Goal: Contribute content: Add original content to the website for others to see

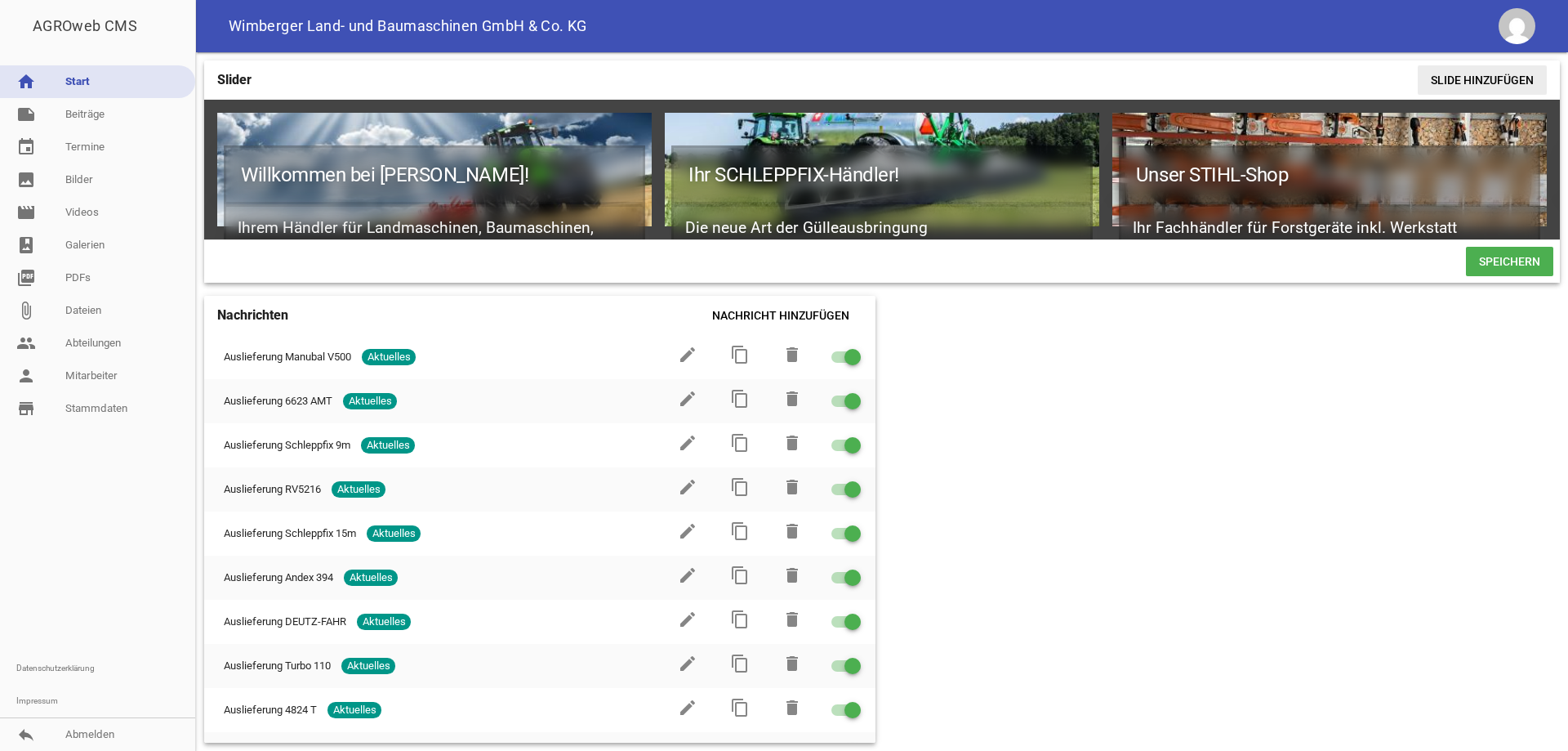
click at [1457, 74] on span "Slide hinzufügen" at bounding box center [1482, 80] width 129 height 29
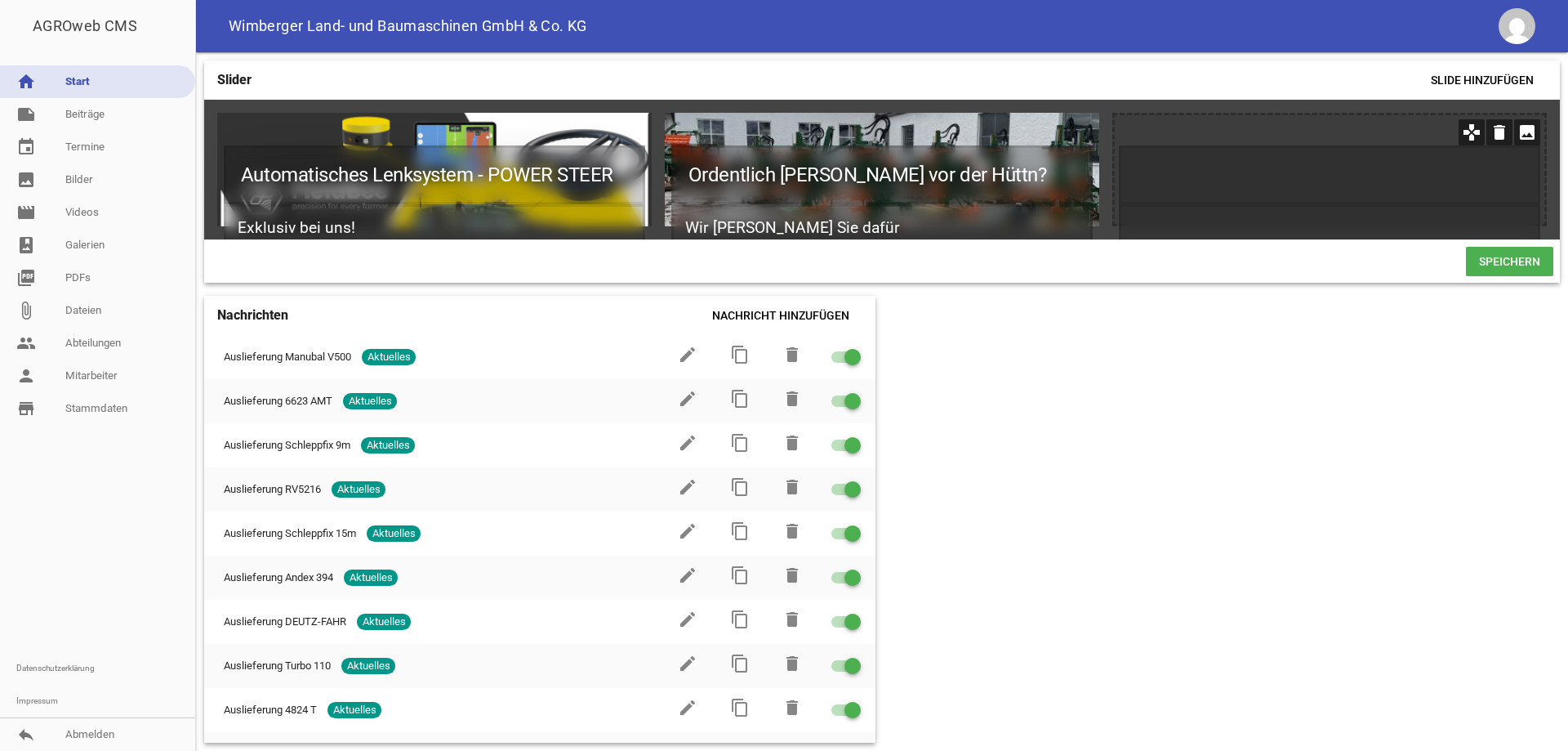
click at [1522, 135] on icon "image" at bounding box center [1526, 132] width 26 height 26
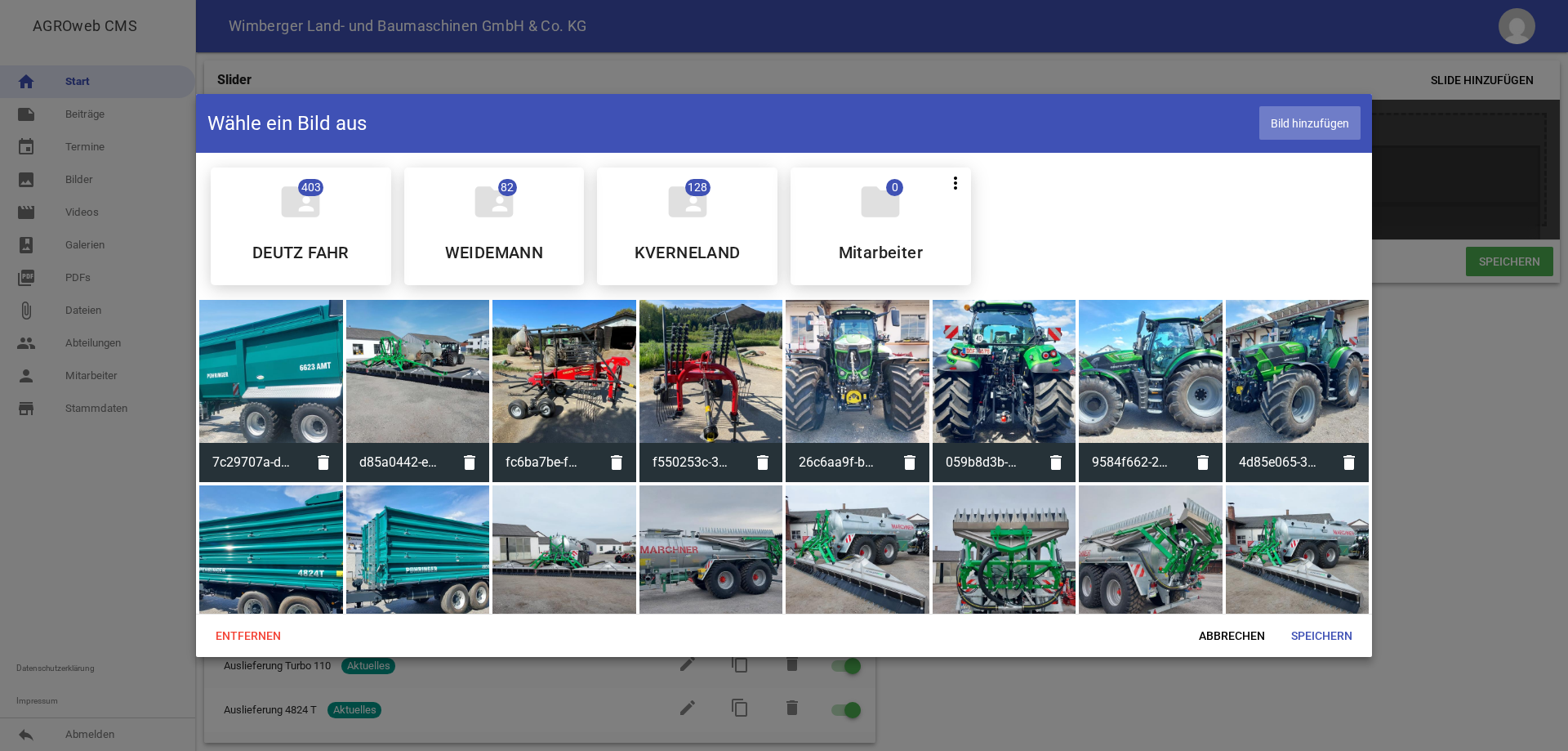
click at [1298, 123] on span "Bild hinzufügen" at bounding box center [1309, 123] width 101 height 34
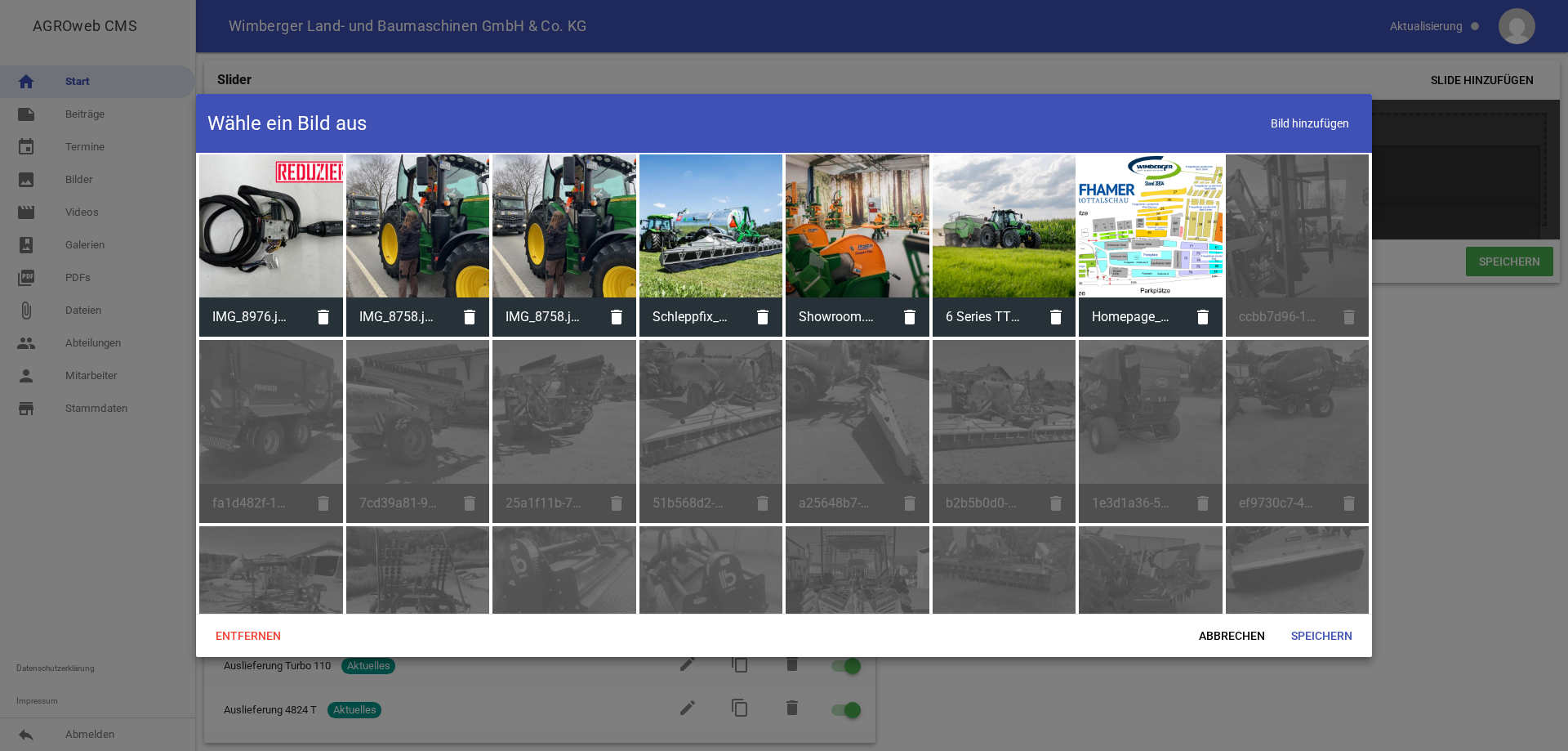
scroll to position [15496, 0]
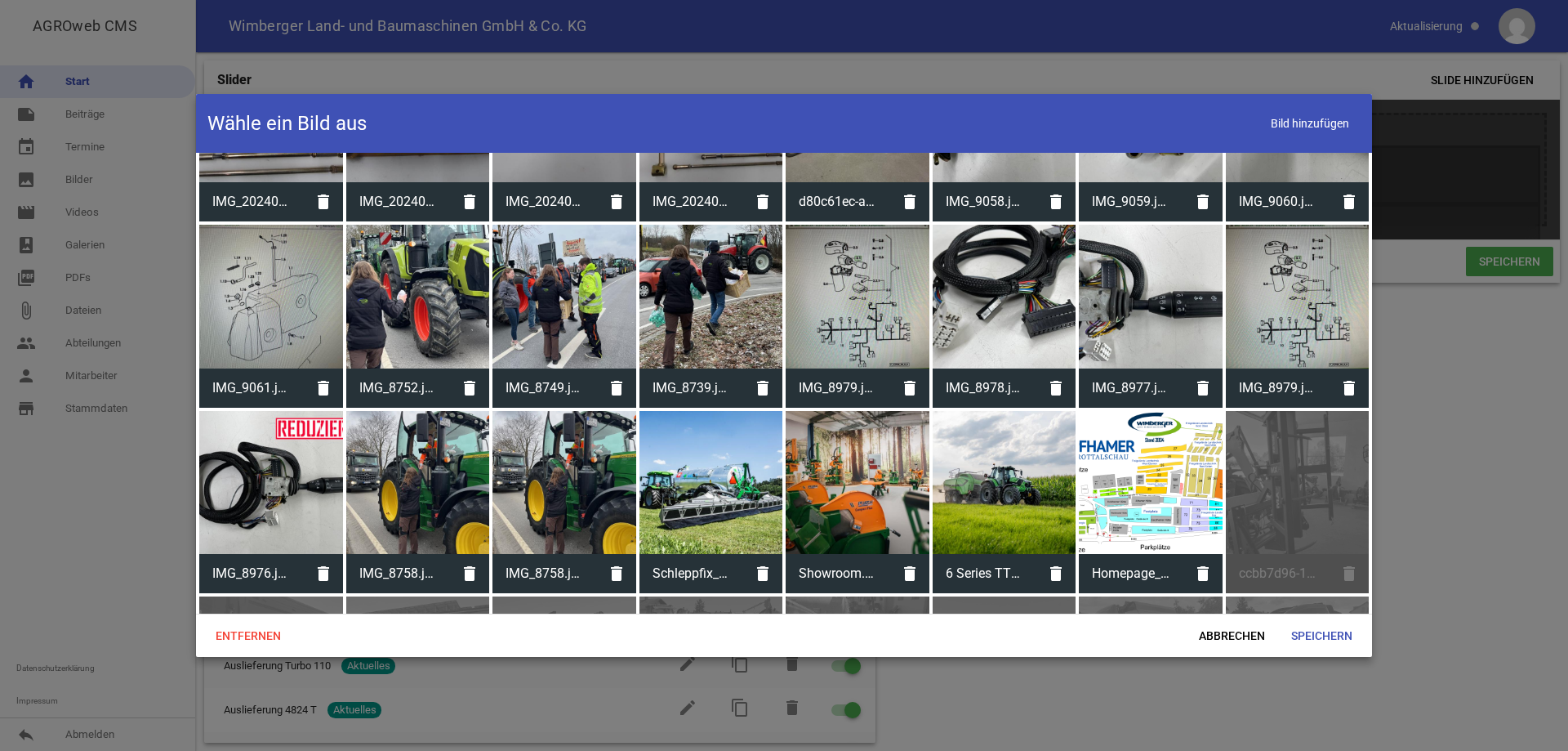
click at [1165, 412] on div at bounding box center [1151, 483] width 144 height 144
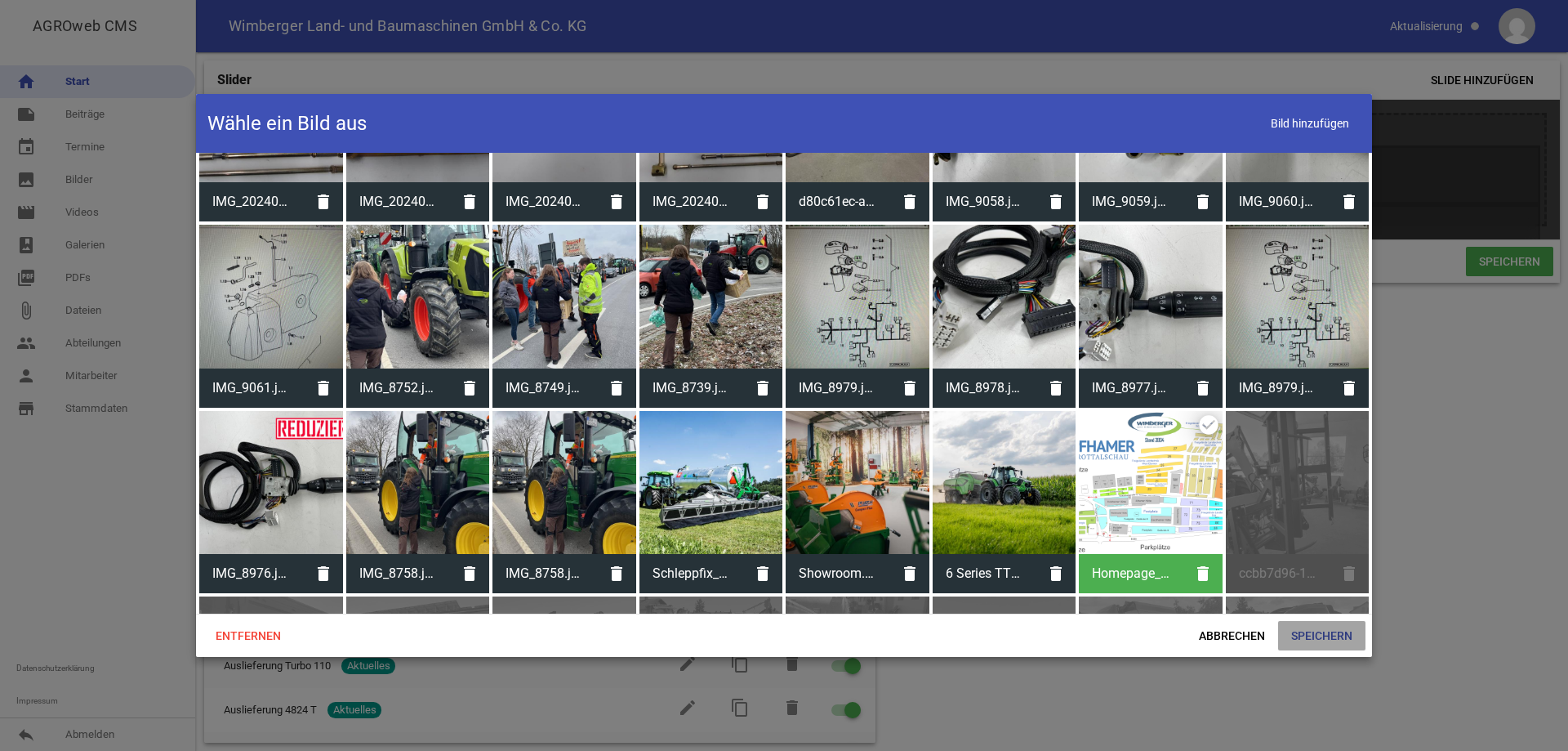
click at [1321, 634] on span at bounding box center [1322, 636] width 87 height 29
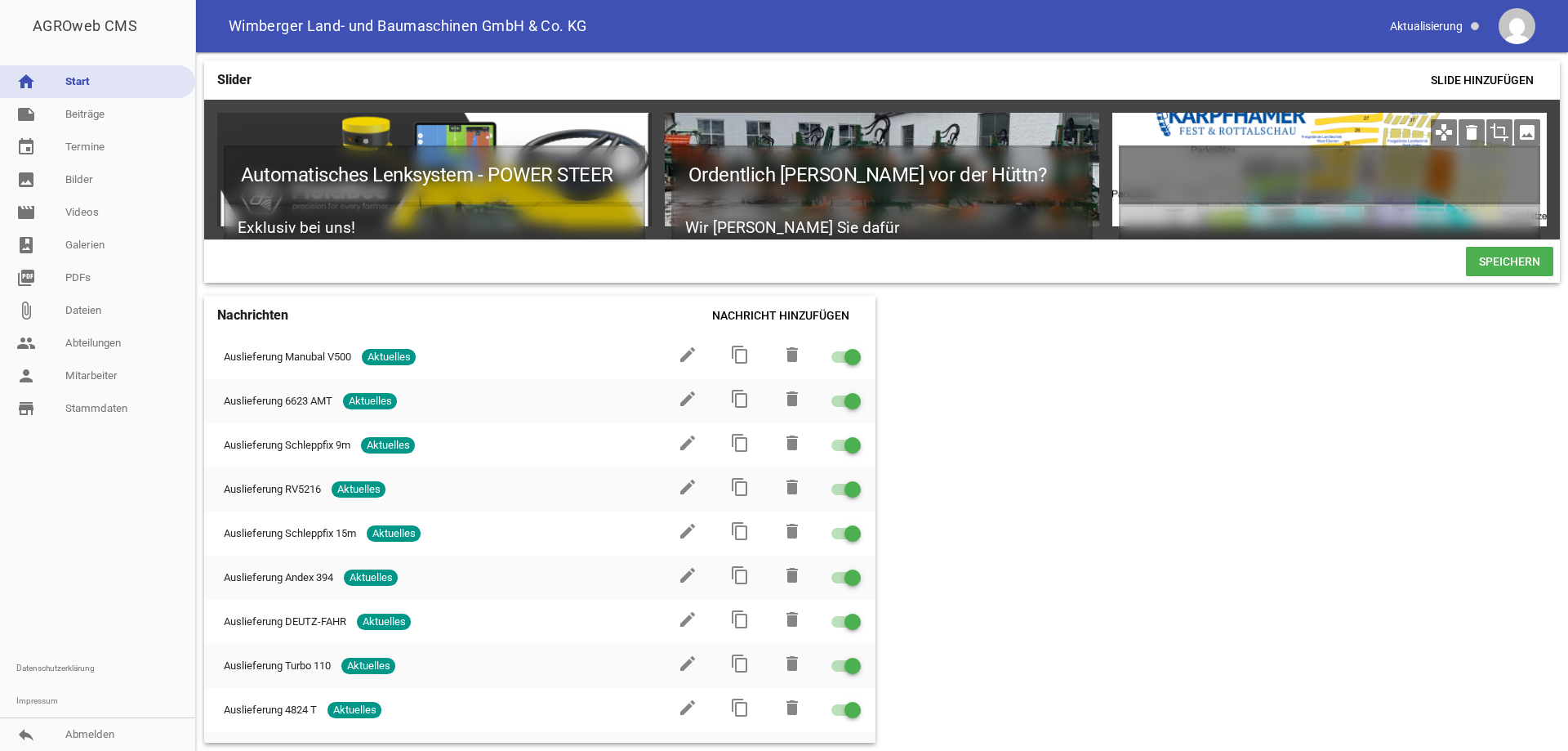
click at [1153, 169] on h1 at bounding box center [1330, 175] width 422 height 59
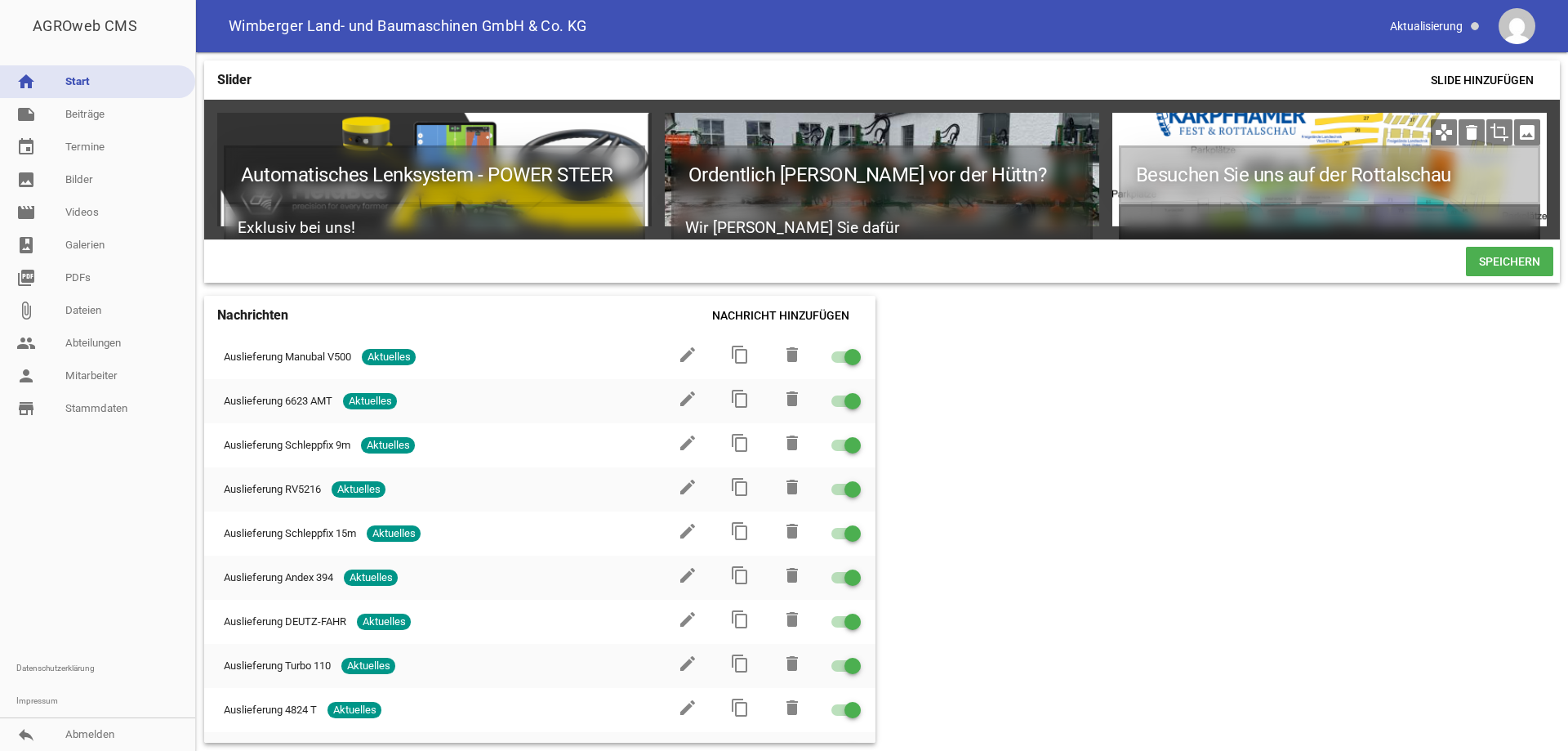
click at [1233, 226] on h2 at bounding box center [1330, 228] width 422 height 48
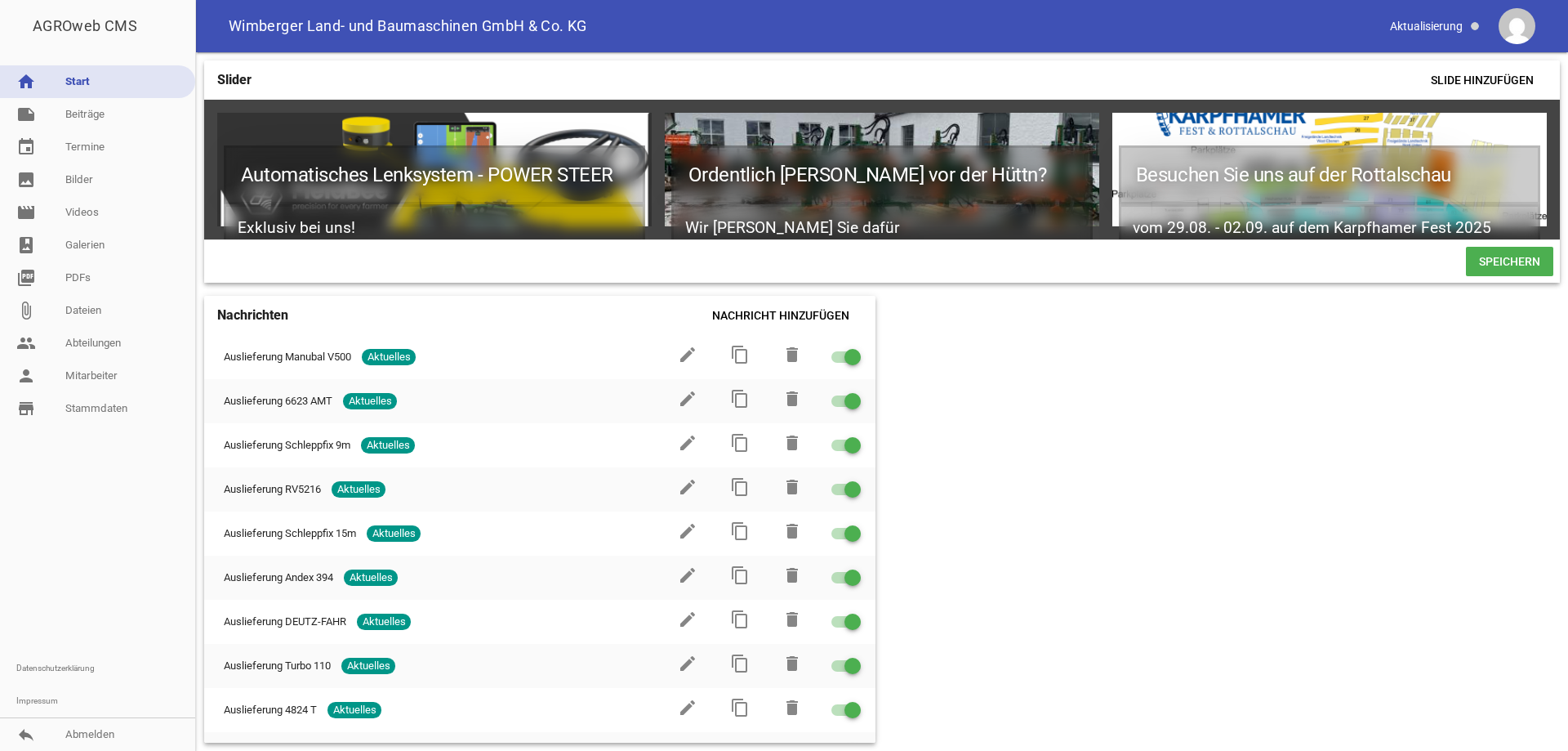
click at [1486, 268] on span at bounding box center [1509, 261] width 87 height 29
click at [1501, 135] on icon "crop" at bounding box center [1499, 132] width 26 height 26
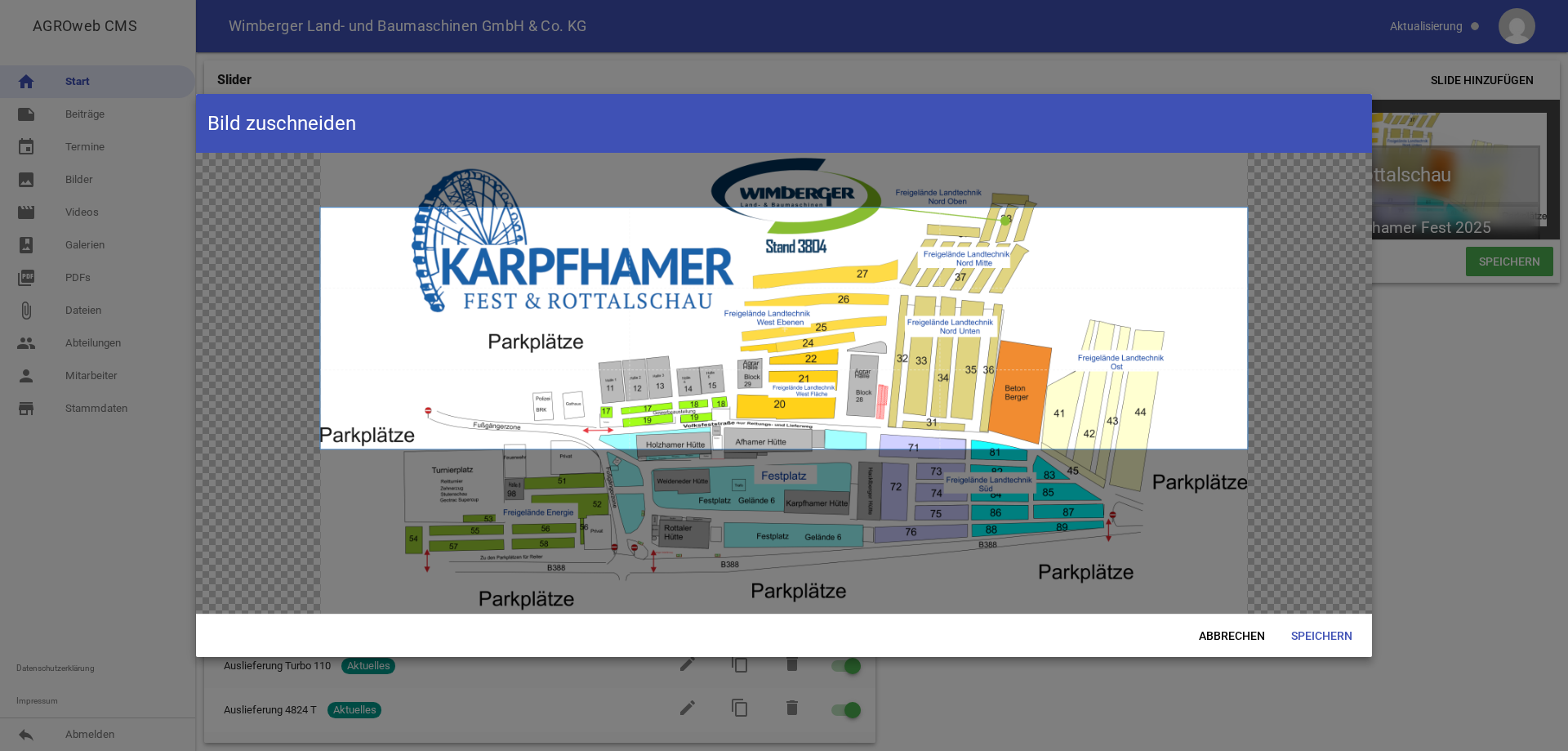
click at [1040, 351] on span at bounding box center [784, 328] width 927 height 242
click at [1323, 631] on span "Speichern" at bounding box center [1322, 636] width 87 height 29
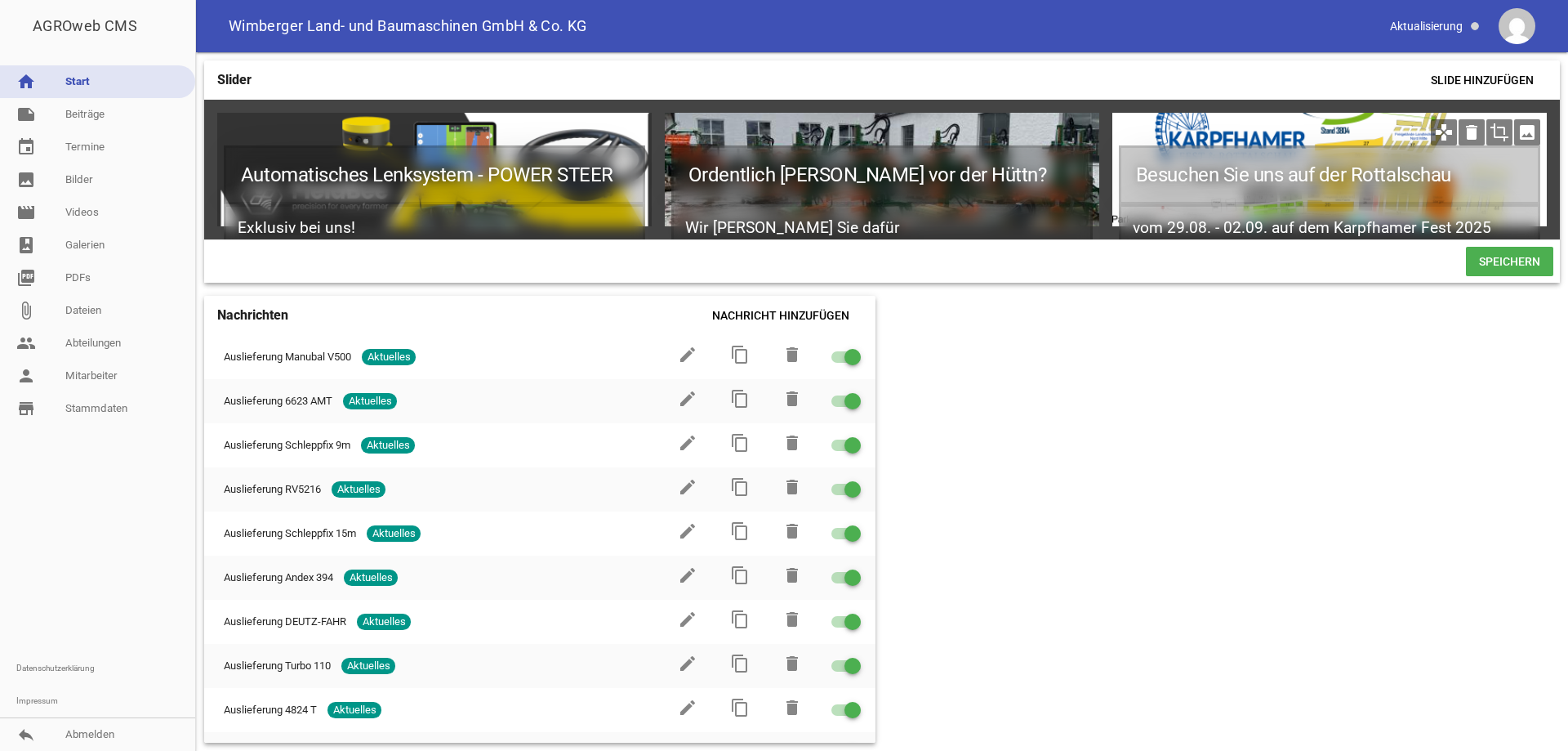
click at [1497, 137] on icon "crop" at bounding box center [1499, 132] width 26 height 26
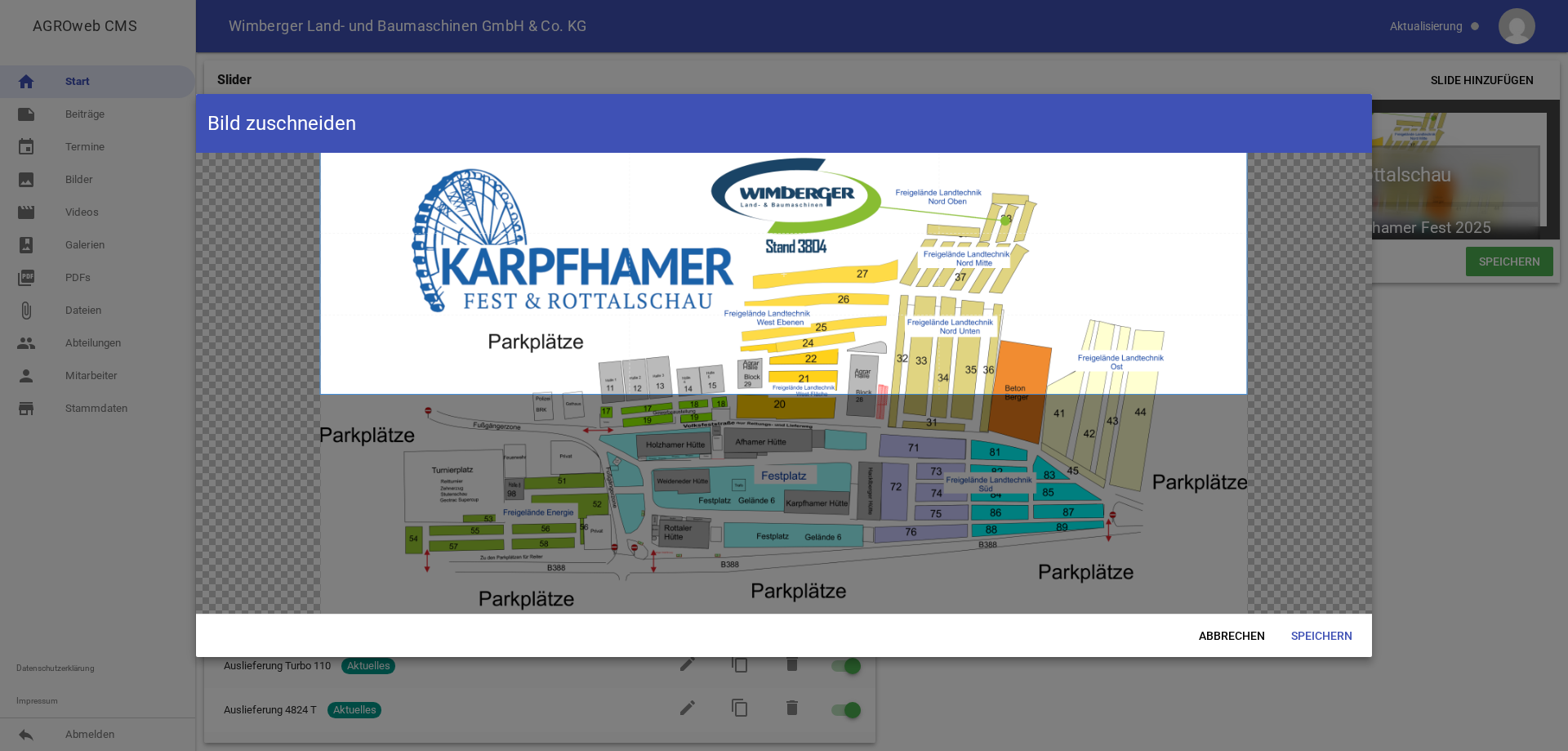
click at [898, 333] on span at bounding box center [783, 273] width 926 height 241
click at [1324, 637] on span "Speichern" at bounding box center [1322, 636] width 87 height 29
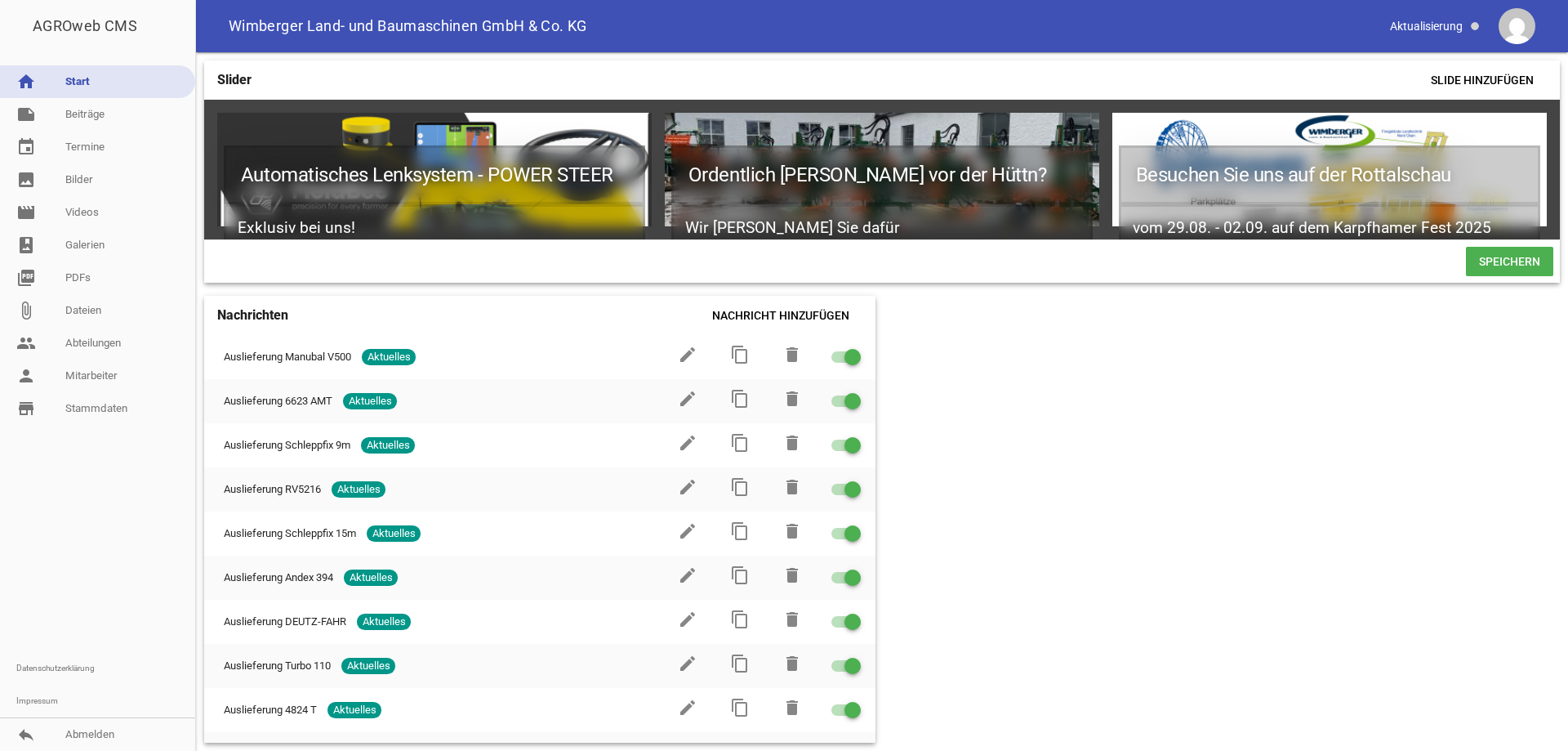
click at [1512, 268] on span at bounding box center [1509, 261] width 87 height 29
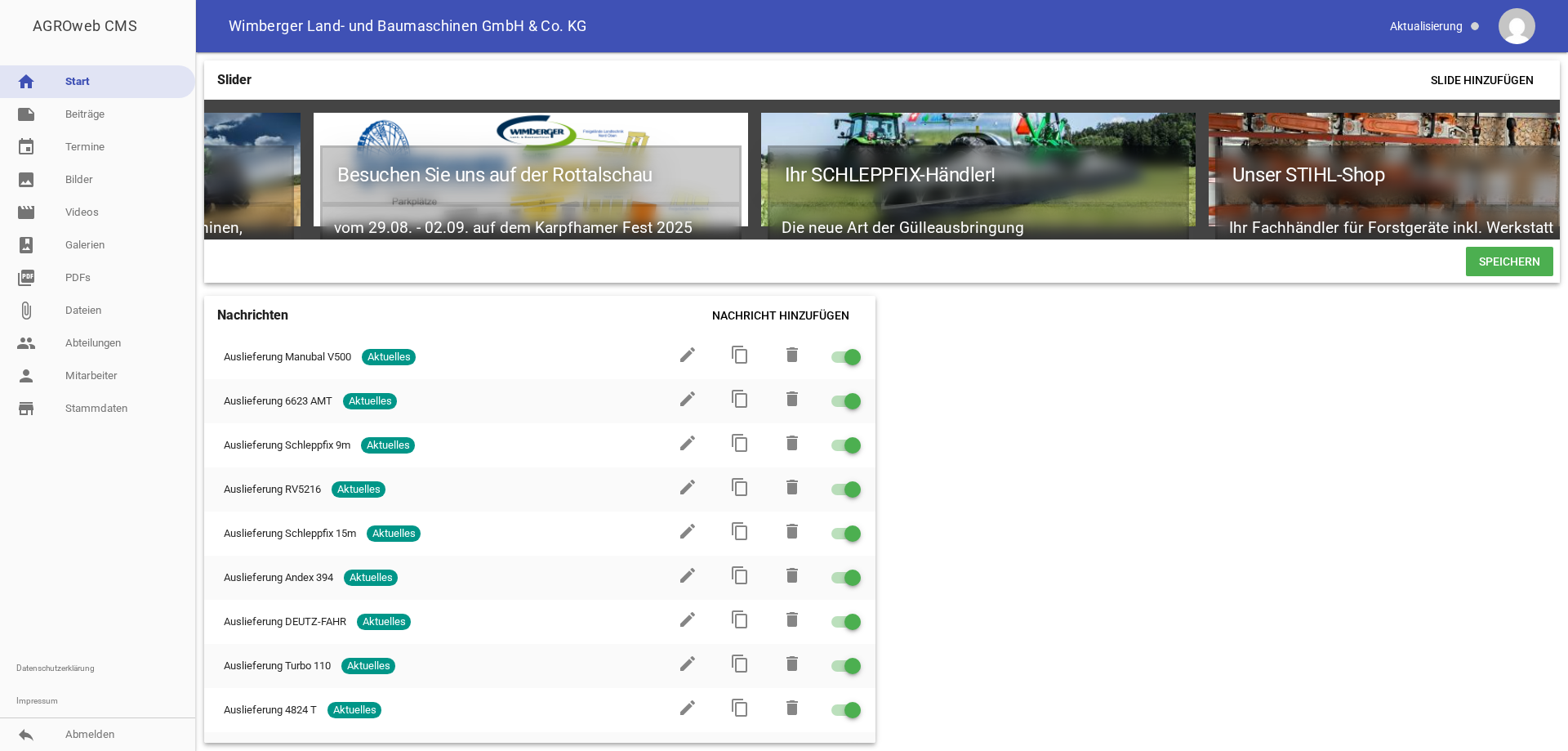
scroll to position [0, 0]
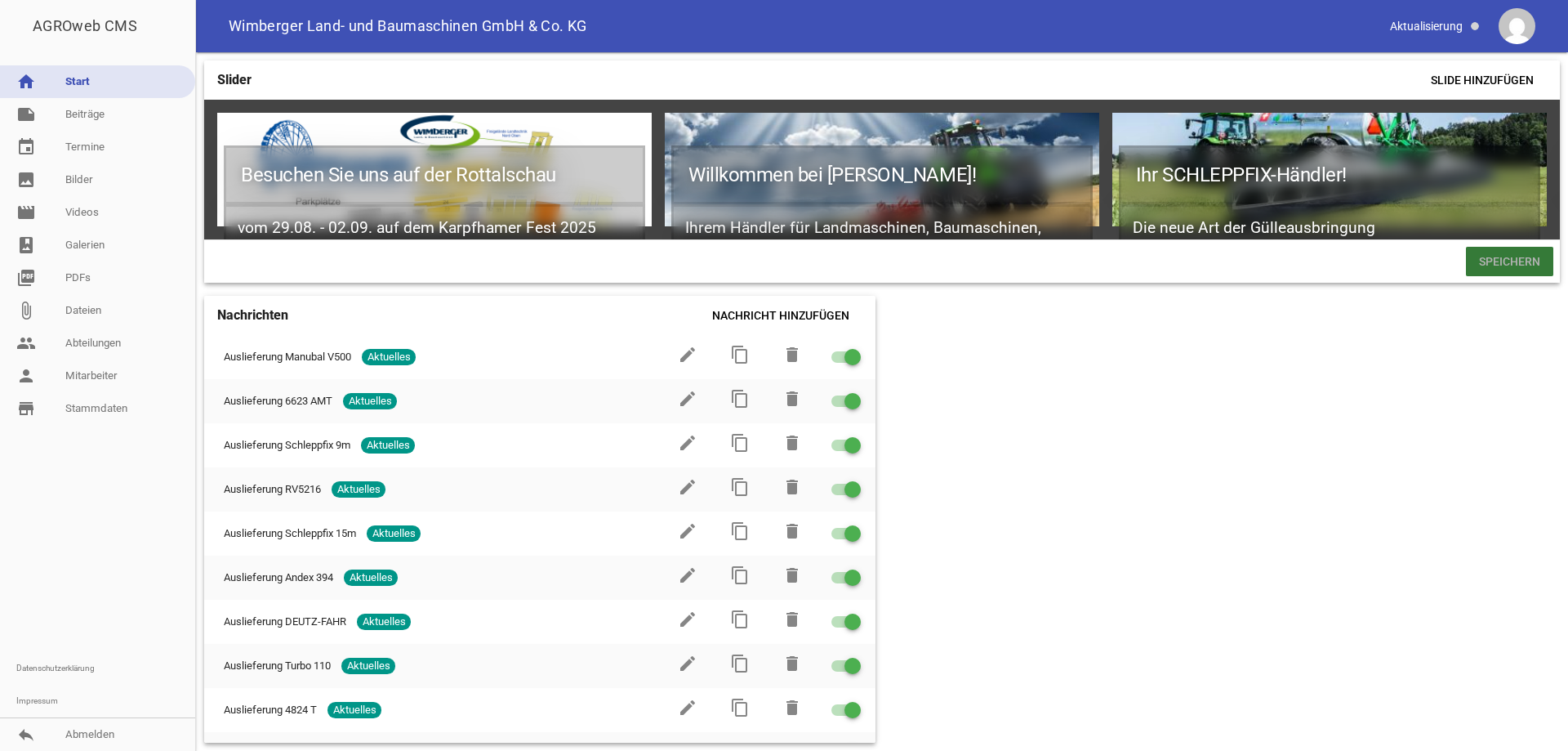
click at [1525, 274] on span at bounding box center [1509, 261] width 87 height 29
